Goal: Navigation & Orientation: Find specific page/section

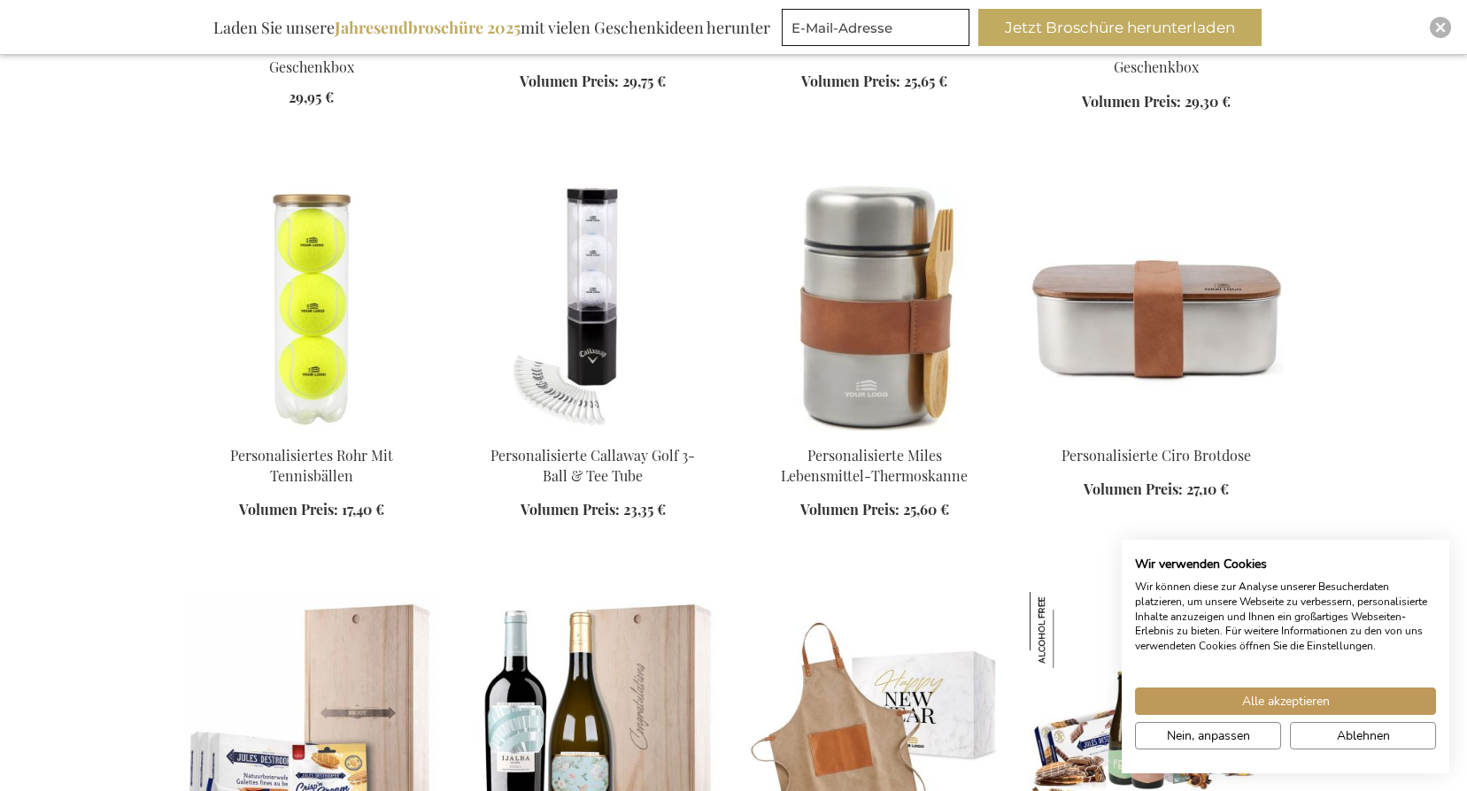
scroll to position [1859, 0]
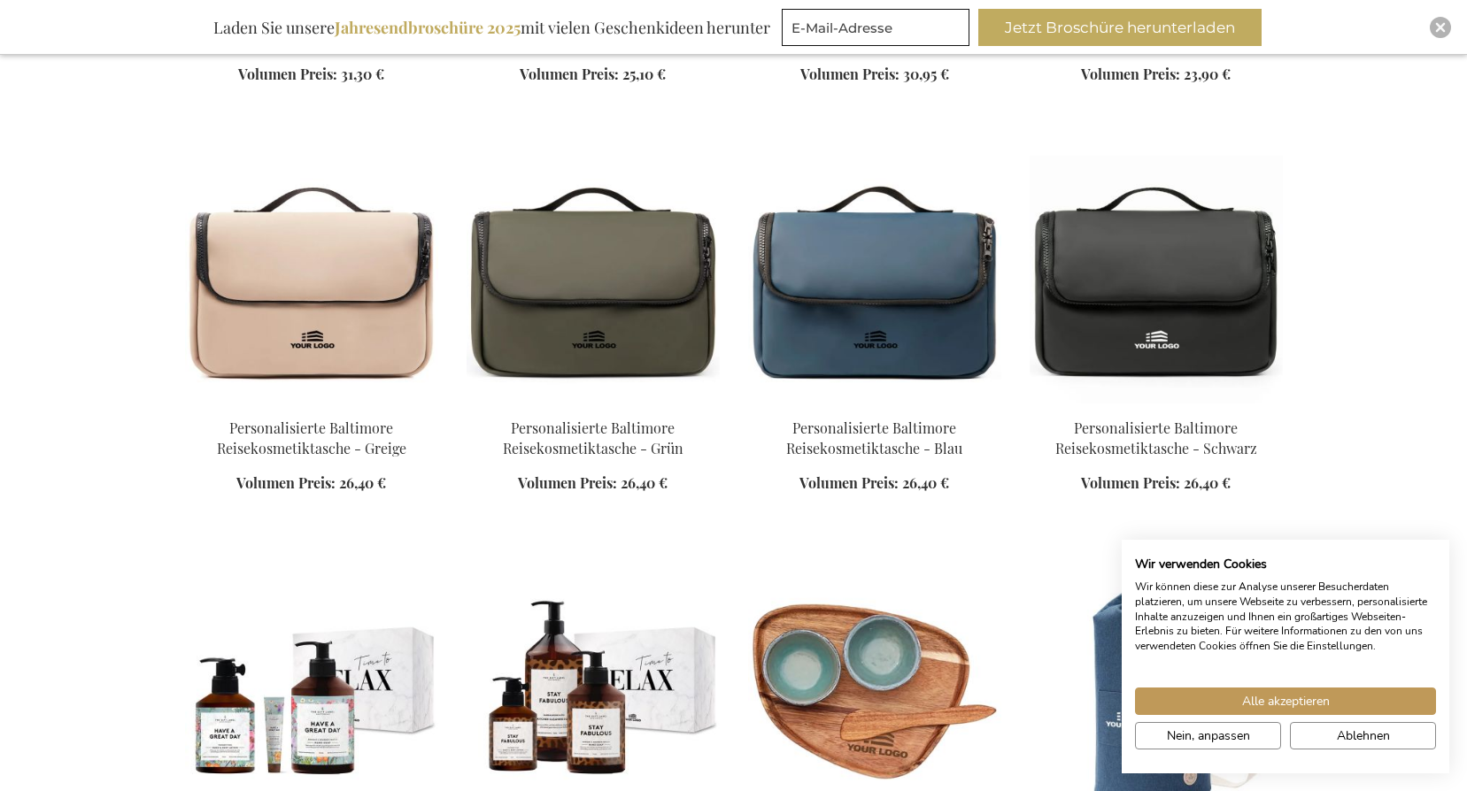
scroll to position [3098, 0]
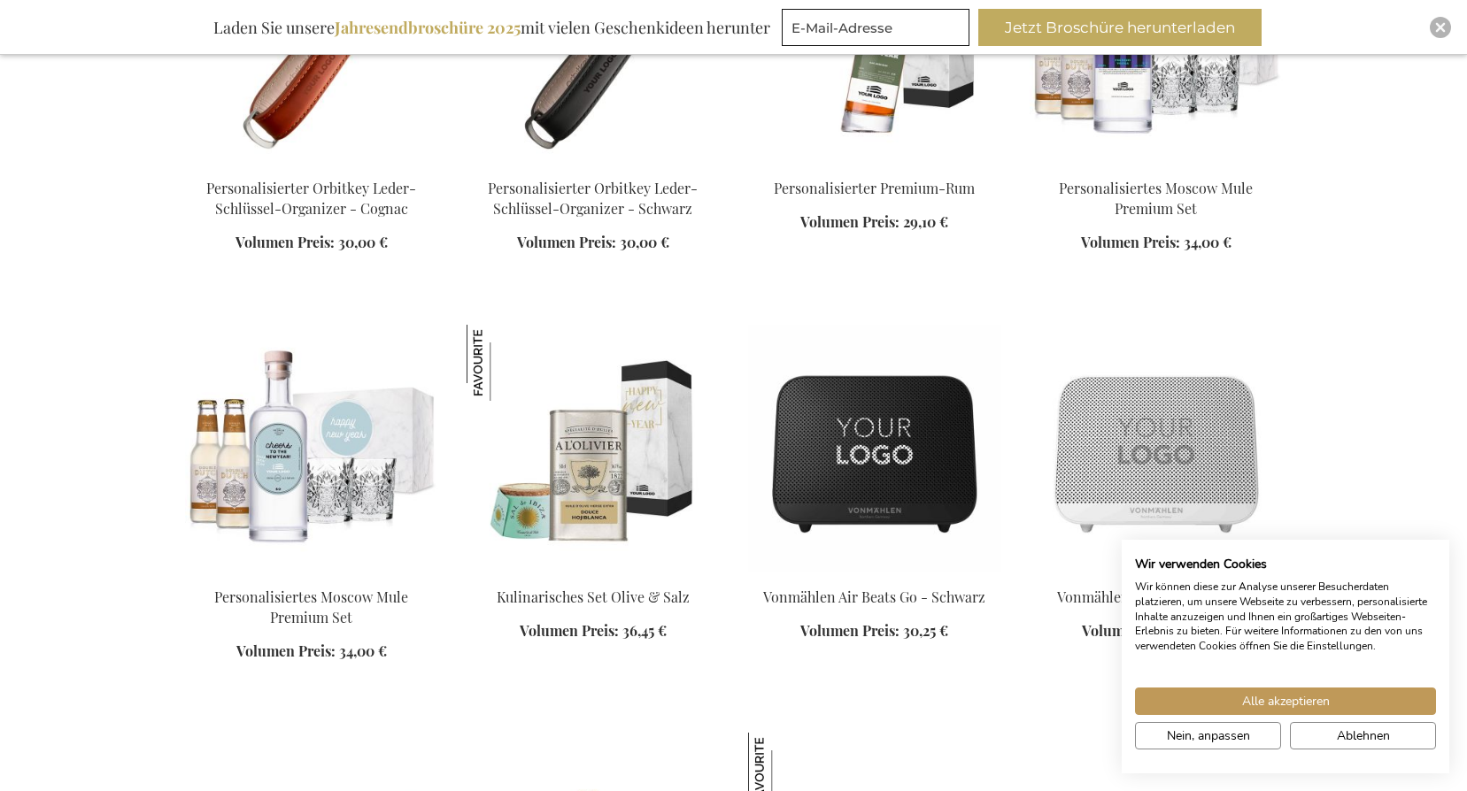
scroll to position [4957, 0]
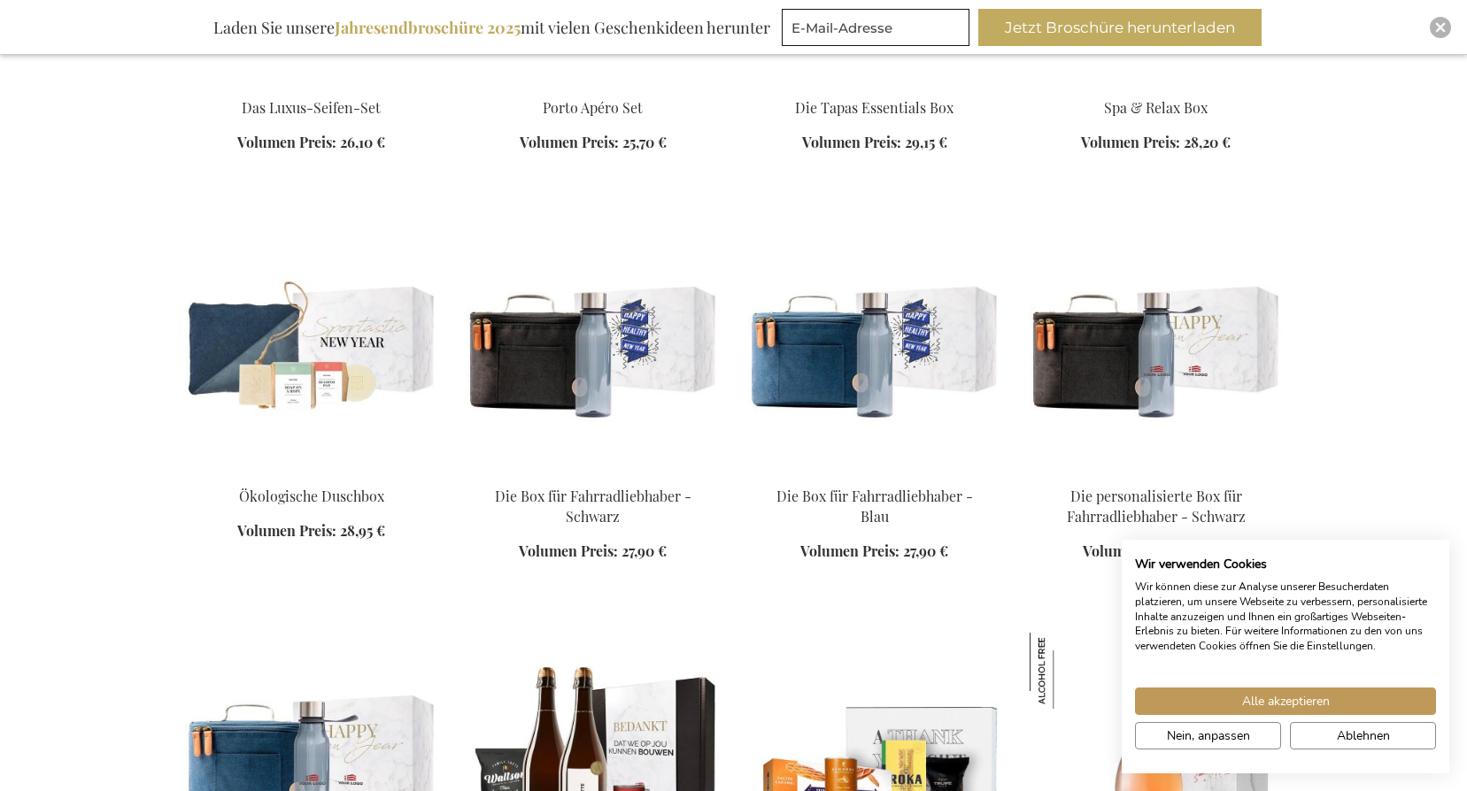
scroll to position [5842, 0]
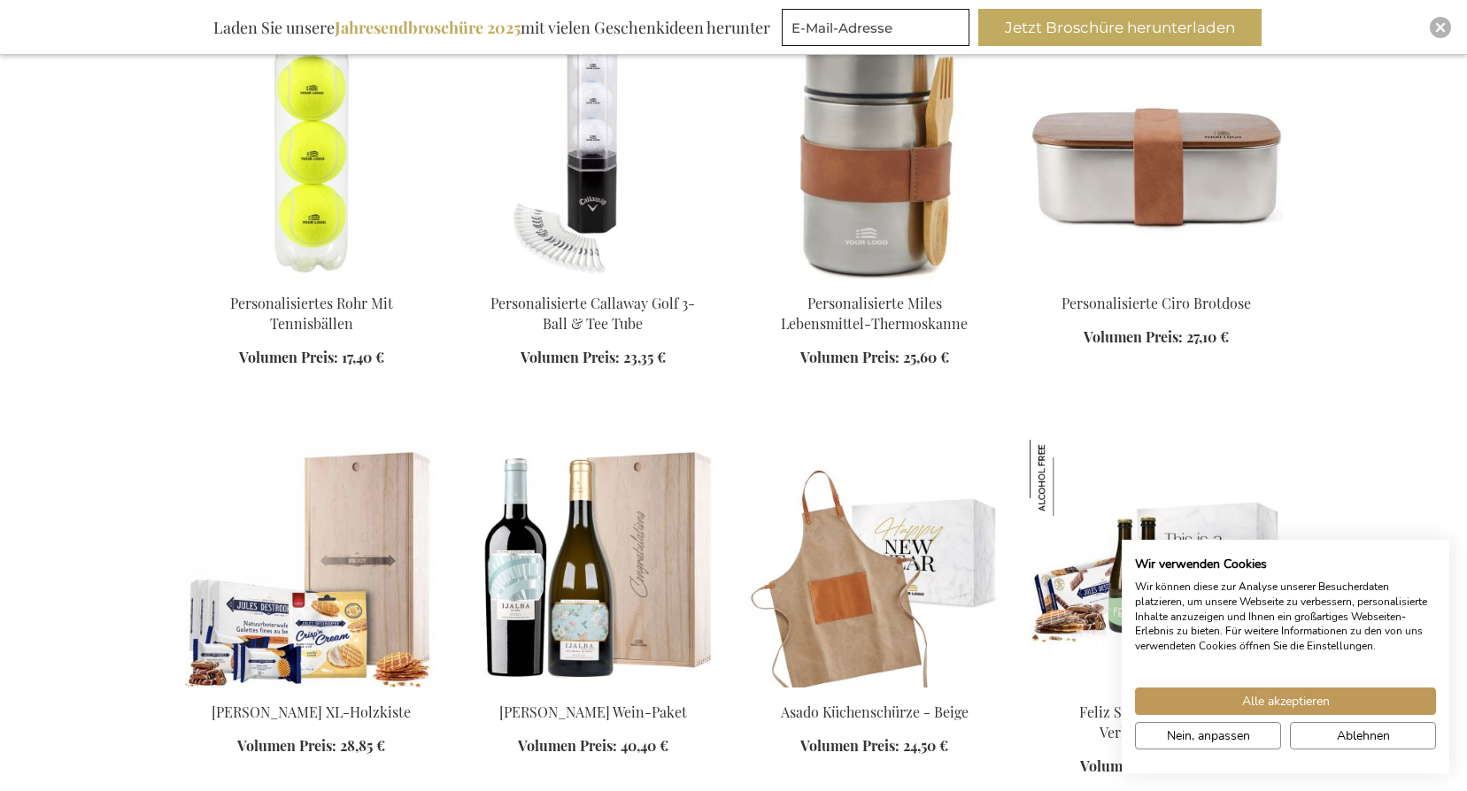
scroll to position [1947, 0]
